Goal: Task Accomplishment & Management: Use online tool/utility

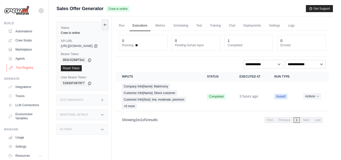
click at [22, 68] on link "Tool Registry" at bounding box center [26, 68] width 38 height 8
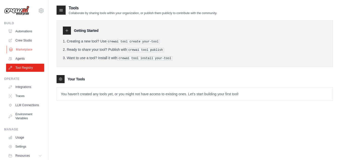
click at [21, 47] on link "Marketplace" at bounding box center [26, 49] width 38 height 8
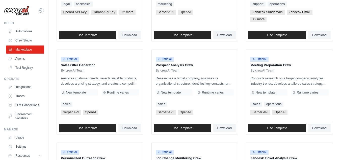
scroll to position [126, 0]
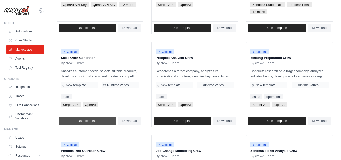
click at [97, 121] on span "Use Template" at bounding box center [87, 121] width 20 height 4
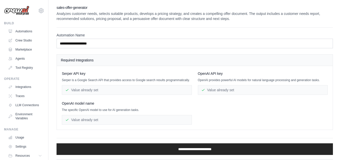
scroll to position [12, 0]
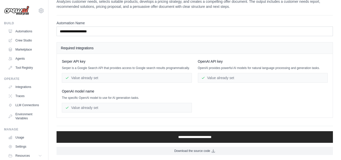
click at [213, 77] on div "Value already set" at bounding box center [263, 78] width 130 height 10
click at [101, 106] on div "Value already set" at bounding box center [127, 108] width 130 height 10
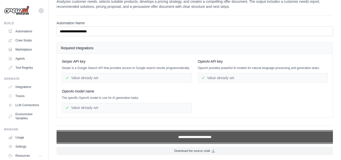
click at [192, 141] on input "**********" at bounding box center [195, 137] width 276 height 12
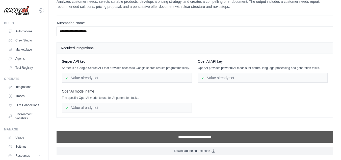
scroll to position [0, 0]
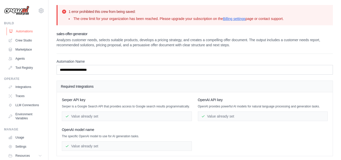
click at [23, 28] on link "Automations" at bounding box center [26, 31] width 38 height 8
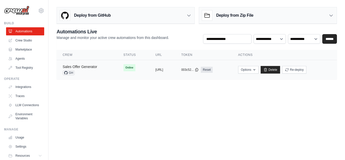
click at [81, 68] on link "Sales Offer Generator" at bounding box center [80, 67] width 35 height 4
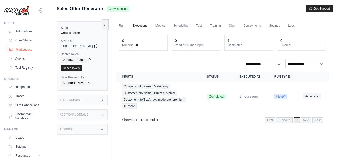
click at [26, 49] on link "Marketplace" at bounding box center [26, 49] width 38 height 8
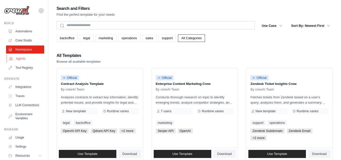
click at [20, 59] on link "Agents" at bounding box center [26, 59] width 38 height 8
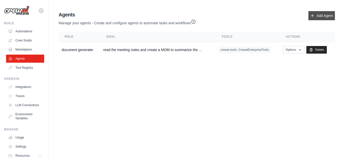
click at [318, 17] on link "Add Agent" at bounding box center [321, 15] width 26 height 9
click at [315, 17] on link "Add Agent" at bounding box center [321, 15] width 26 height 9
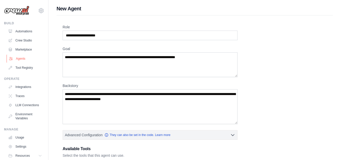
click at [16, 58] on link "Agents" at bounding box center [26, 59] width 38 height 8
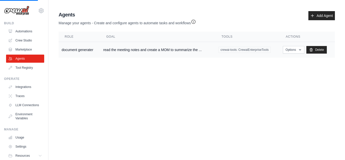
click at [77, 49] on td "document generater" at bounding box center [80, 50] width 42 height 16
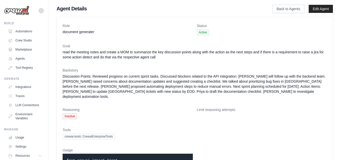
scroll to position [22, 0]
